Goal: Task Accomplishment & Management: Complete application form

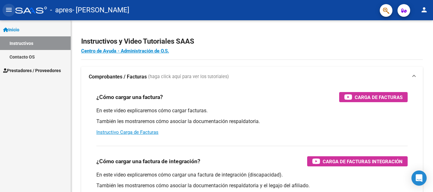
click at [9, 12] on mat-icon "menu" at bounding box center [9, 10] width 8 height 8
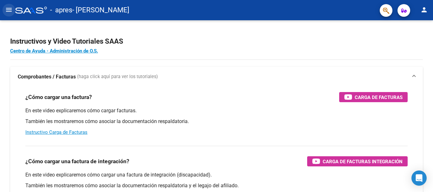
click at [9, 10] on mat-icon "menu" at bounding box center [9, 10] width 8 height 8
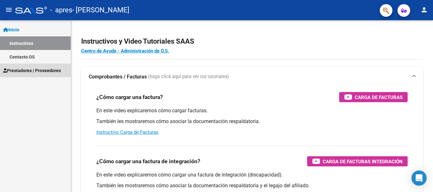
click at [42, 73] on span "Prestadores / Proveedores" at bounding box center [32, 70] width 58 height 7
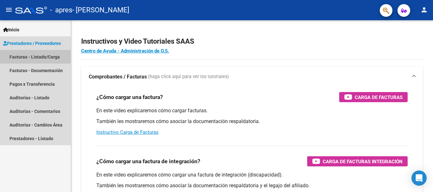
click at [21, 56] on link "Facturas - Listado/Carga" at bounding box center [35, 57] width 71 height 14
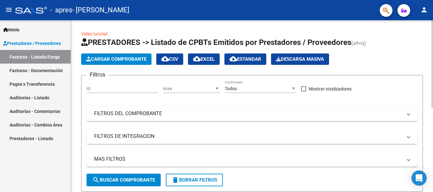
click at [129, 61] on span "Cargar Comprobante" at bounding box center [116, 59] width 60 height 6
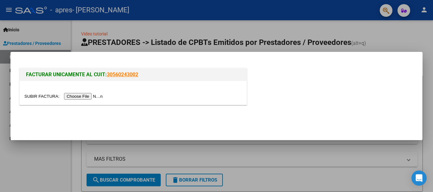
click at [89, 98] on input "file" at bounding box center [64, 96] width 80 height 7
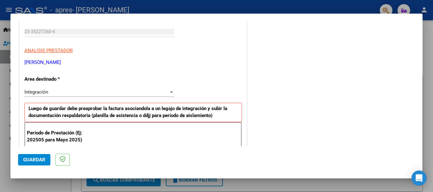
scroll to position [127, 0]
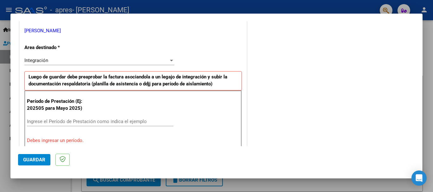
click at [82, 122] on input "Ingrese el Período de Prestación como indica el ejemplo" at bounding box center [100, 122] width 146 height 6
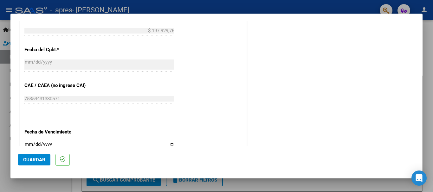
scroll to position [380, 0]
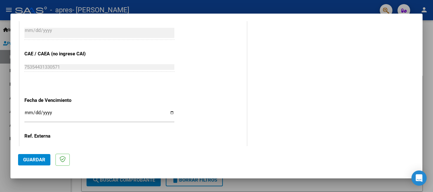
type input "202508"
click at [108, 112] on input "Ingresar la fecha" at bounding box center [99, 115] width 150 height 10
click at [169, 113] on input "Ingresar la fecha" at bounding box center [99, 115] width 150 height 10
click at [167, 112] on input "Ingresar la fecha" at bounding box center [99, 115] width 150 height 10
click at [170, 113] on input "Ingresar la fecha" at bounding box center [99, 115] width 150 height 10
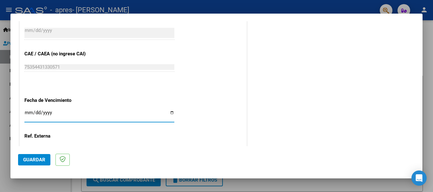
type input "[DATE]"
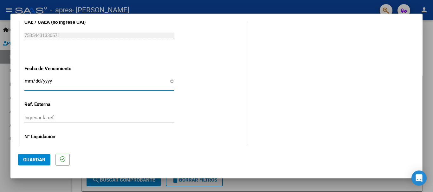
scroll to position [432, 0]
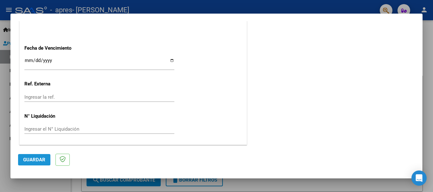
click at [37, 161] on span "Guardar" at bounding box center [34, 160] width 22 height 6
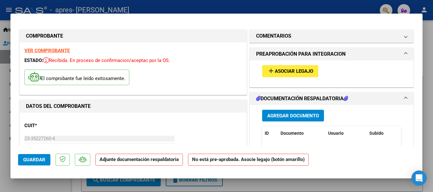
click at [284, 71] on span "Asociar Legajo" at bounding box center [294, 72] width 38 height 6
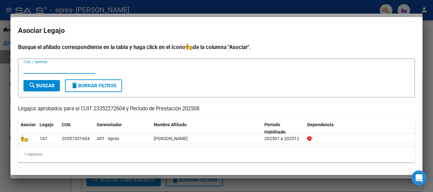
click at [51, 70] on input "CUIL / Apellido" at bounding box center [59, 69] width 72 height 6
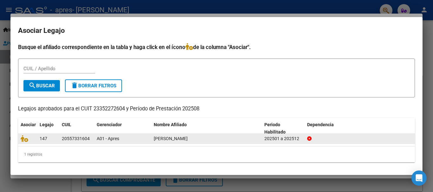
click at [170, 137] on span "[PERSON_NAME]" at bounding box center [171, 138] width 34 height 5
click at [27, 140] on icon at bounding box center [25, 138] width 8 height 7
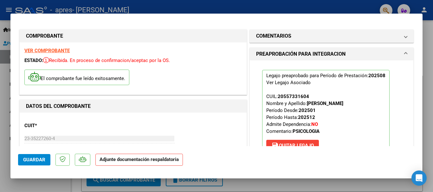
click at [118, 161] on strong "Adjunte documentación respaldatoria" at bounding box center [138, 160] width 79 height 6
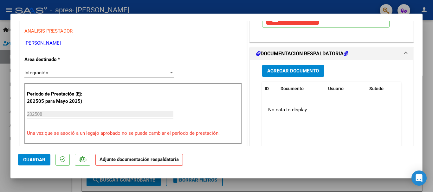
scroll to position [158, 0]
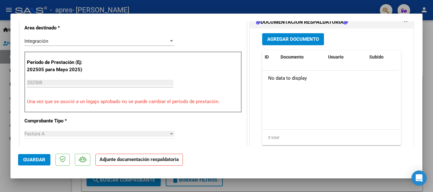
click at [292, 35] on button "Agregar Documento" at bounding box center [293, 39] width 62 height 12
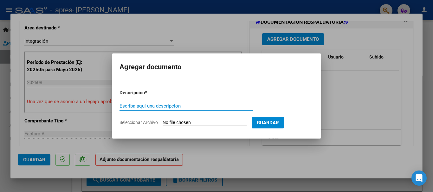
click at [149, 104] on input "Escriba aquí una descripcion" at bounding box center [186, 106] width 134 height 6
type input "p"
type input "factura"
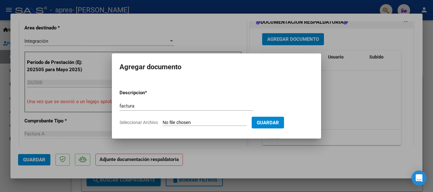
click at [204, 124] on input "Seleccionar Archivo" at bounding box center [205, 123] width 84 height 6
type input "C:\fakepath\23352272604_001_00004_00000655.pdf"
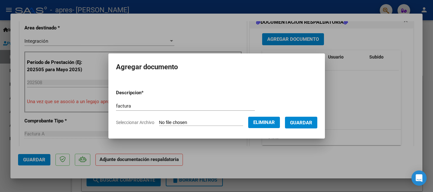
click at [128, 123] on span "Seleccionar Archivo" at bounding box center [135, 122] width 38 height 5
click at [312, 121] on span "Guardar" at bounding box center [301, 123] width 22 height 6
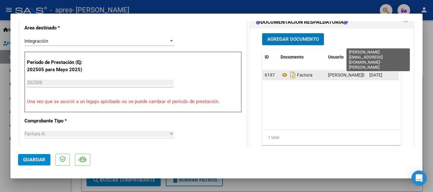
scroll to position [127, 0]
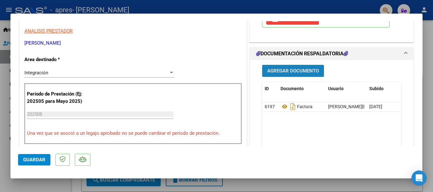
click at [289, 72] on span "Agregar Documento" at bounding box center [293, 71] width 52 height 6
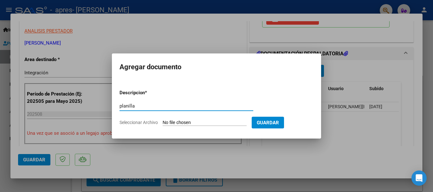
type input "planilla"
click at [186, 120] on input "Seleccionar Archivo" at bounding box center [205, 123] width 84 height 6
type input "C:\fakepath\[PERSON_NAME].pdf"
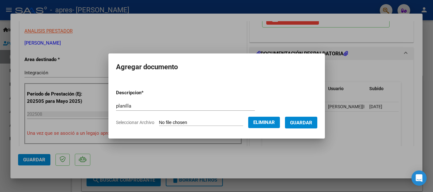
click at [308, 122] on span "Guardar" at bounding box center [301, 123] width 22 height 6
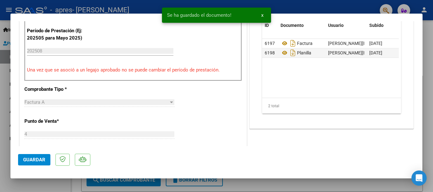
scroll to position [222, 0]
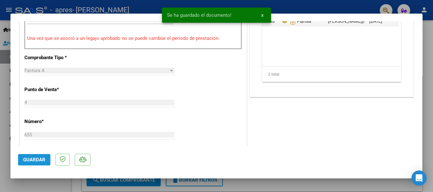
click at [36, 159] on span "Guardar" at bounding box center [34, 160] width 22 height 6
